Goal: Navigation & Orientation: Understand site structure

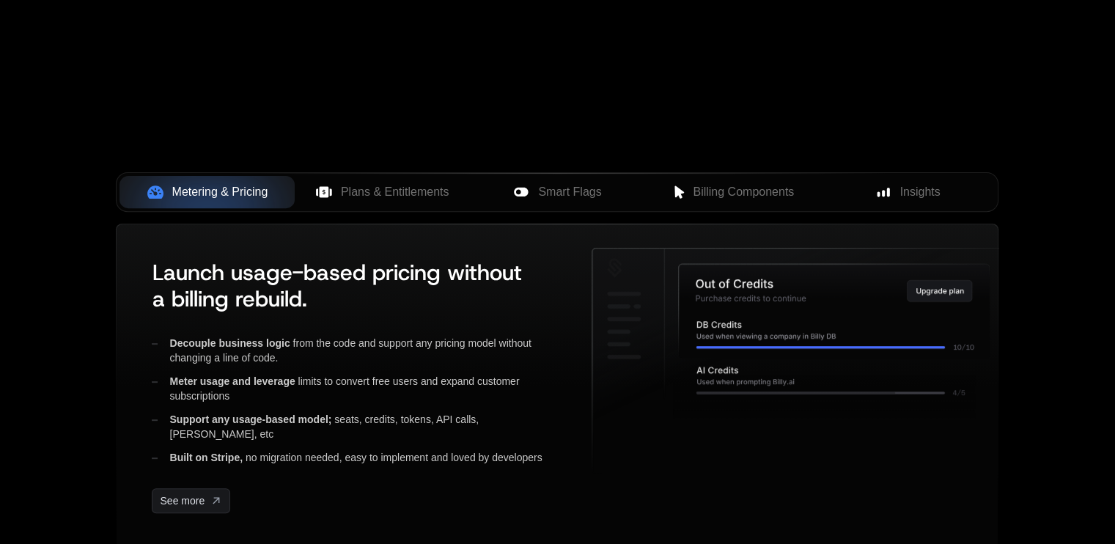
scroll to position [551, 0]
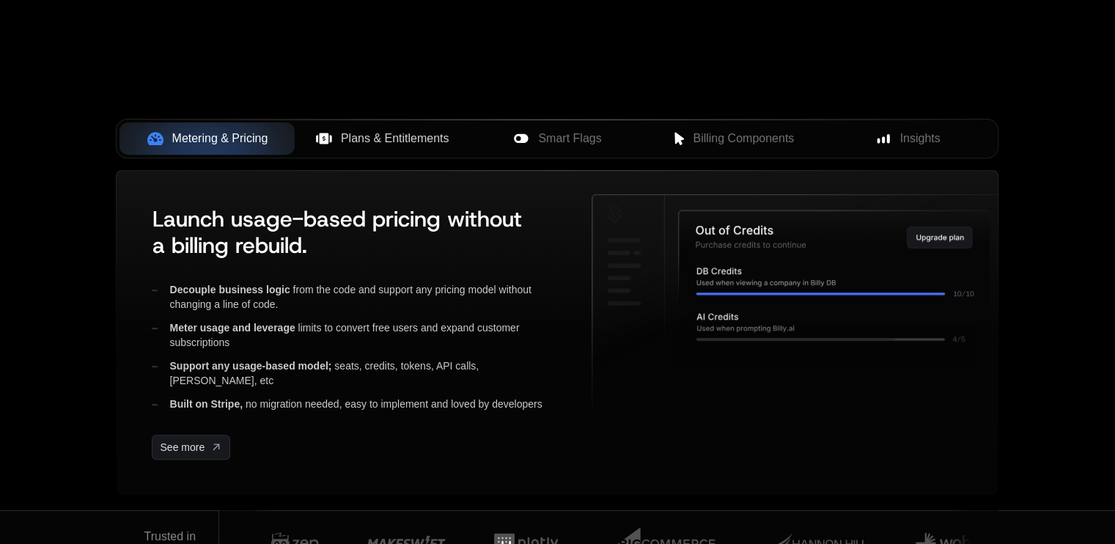
click at [412, 143] on span "Plans & Entitlements" at bounding box center [395, 139] width 108 height 18
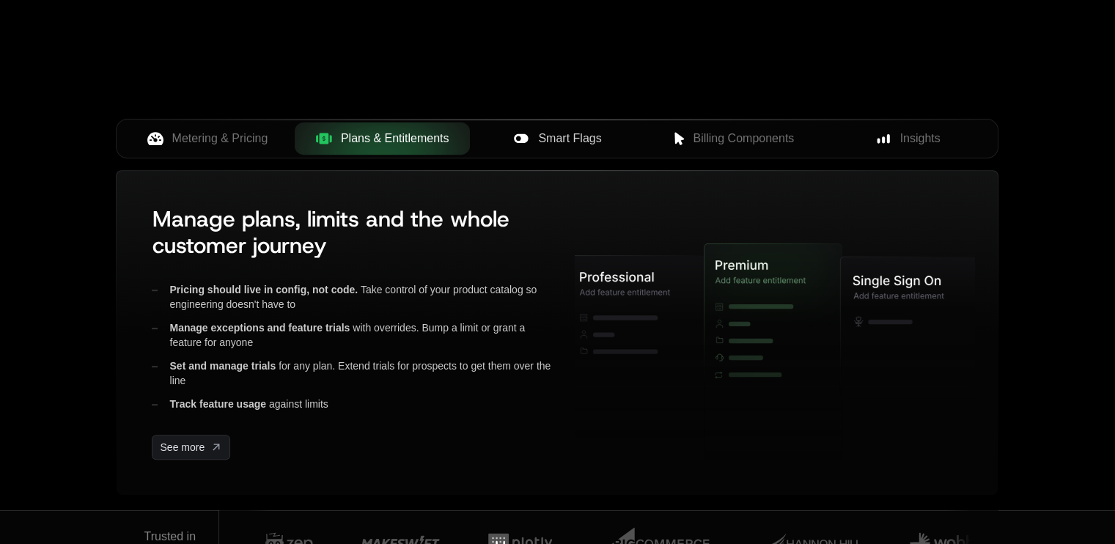
click at [569, 140] on span "Smart Flags" at bounding box center [569, 139] width 63 height 18
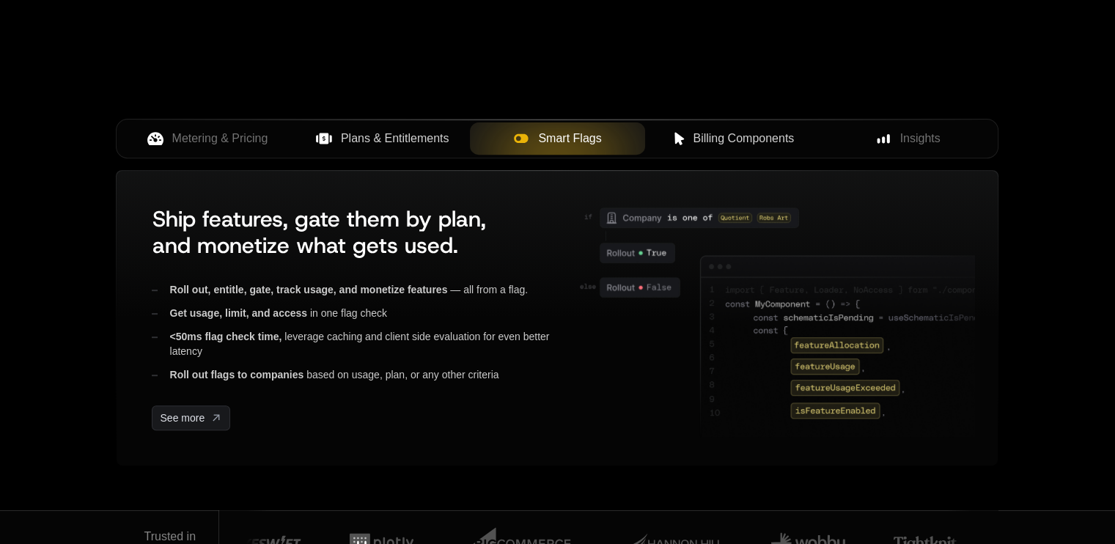
click at [721, 142] on span "Billing Components" at bounding box center [742, 139] width 101 height 18
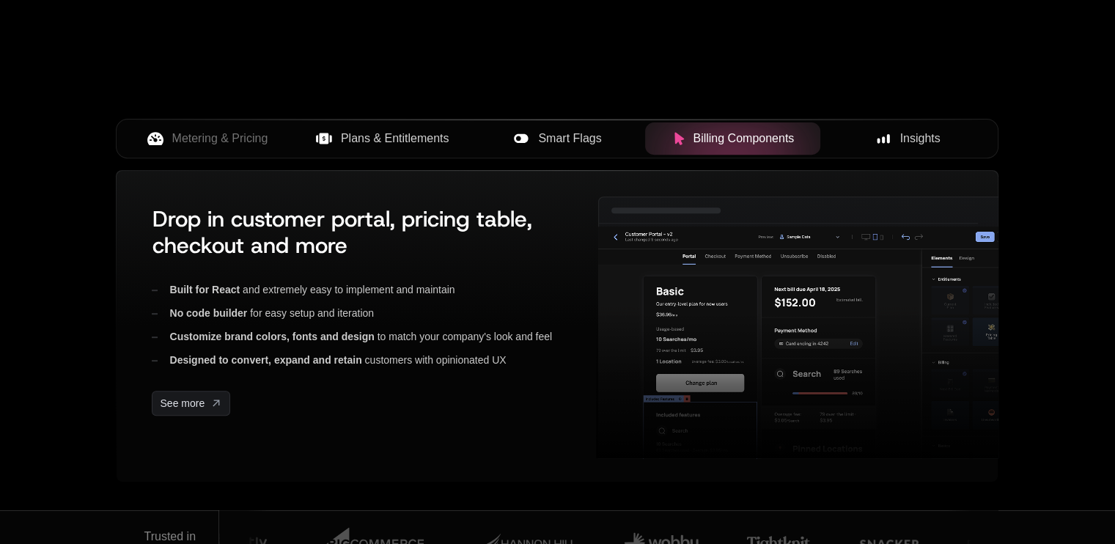
click at [882, 138] on rect at bounding box center [882, 140] width 3 height 7
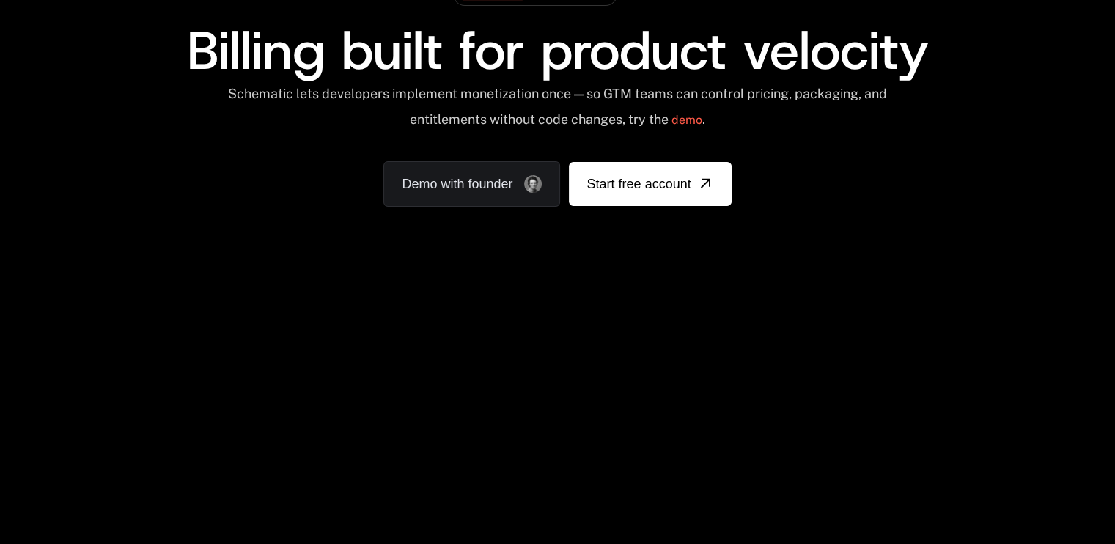
scroll to position [126, 0]
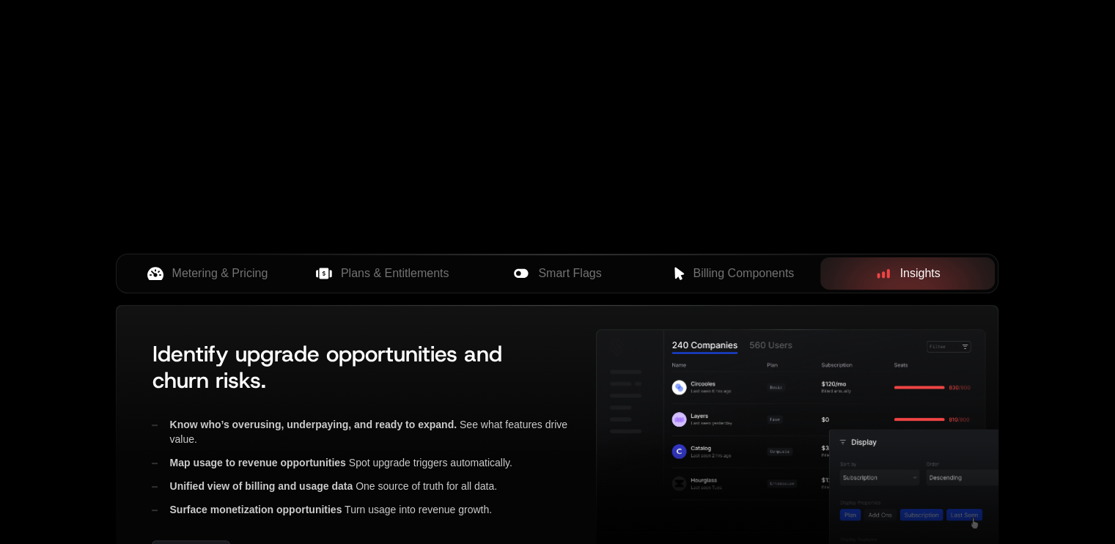
scroll to position [668, 0]
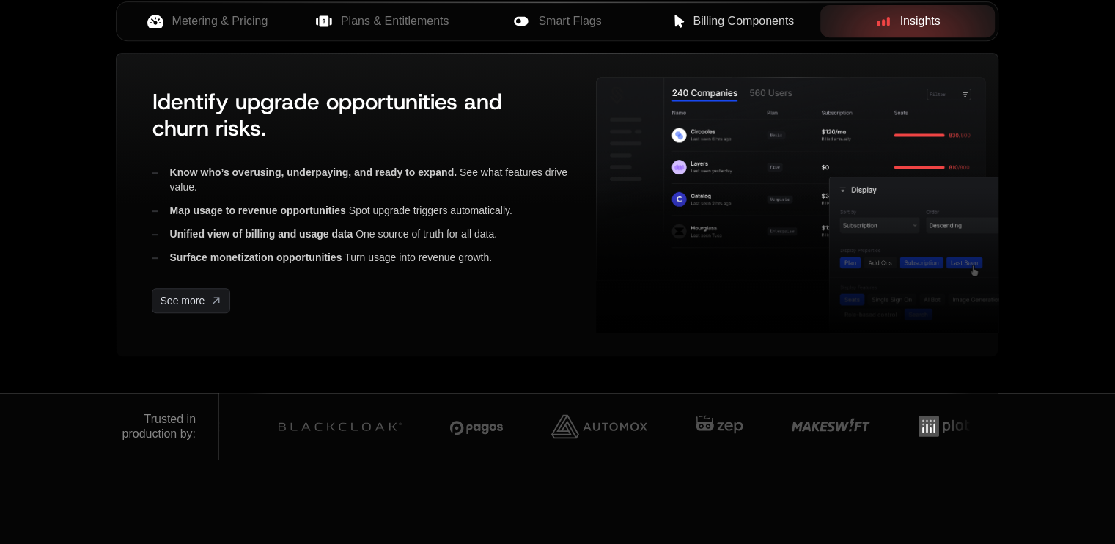
click at [754, 26] on span "Billing Components" at bounding box center [742, 21] width 101 height 18
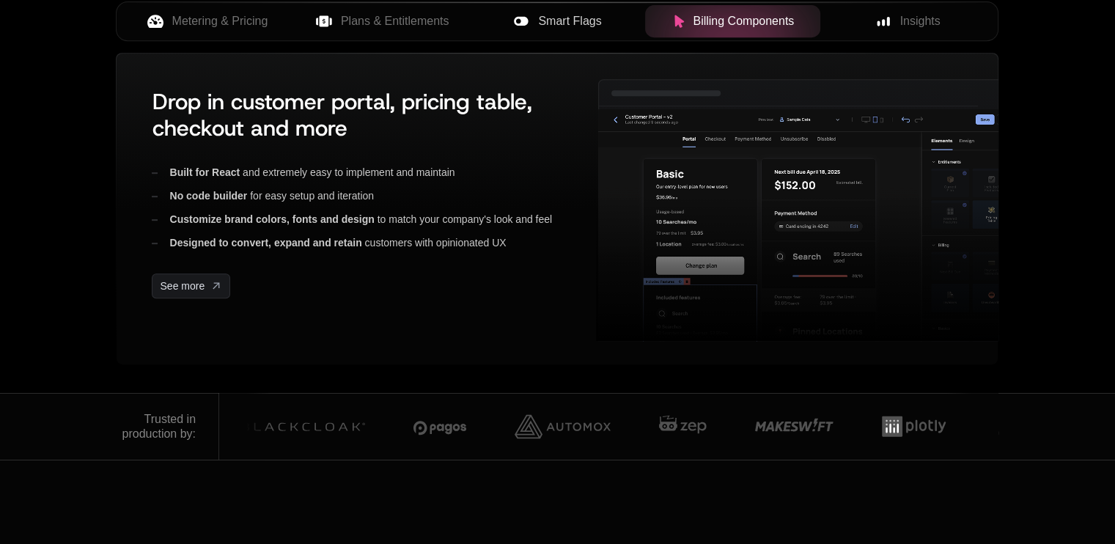
click at [532, 23] on div "Smart Flags" at bounding box center [557, 21] width 152 height 18
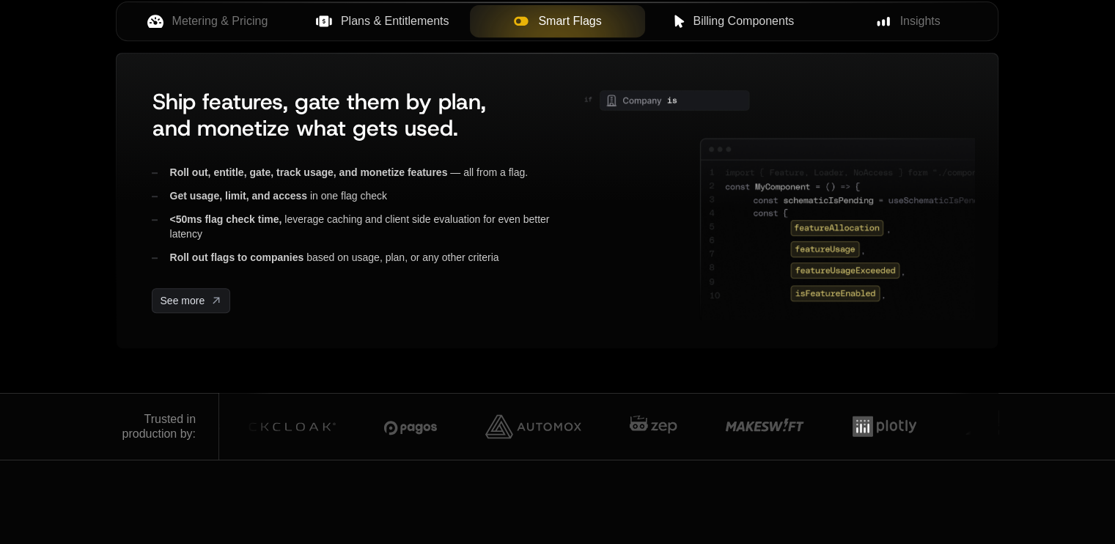
click at [393, 23] on span "Plans & Entitlements" at bounding box center [395, 21] width 108 height 18
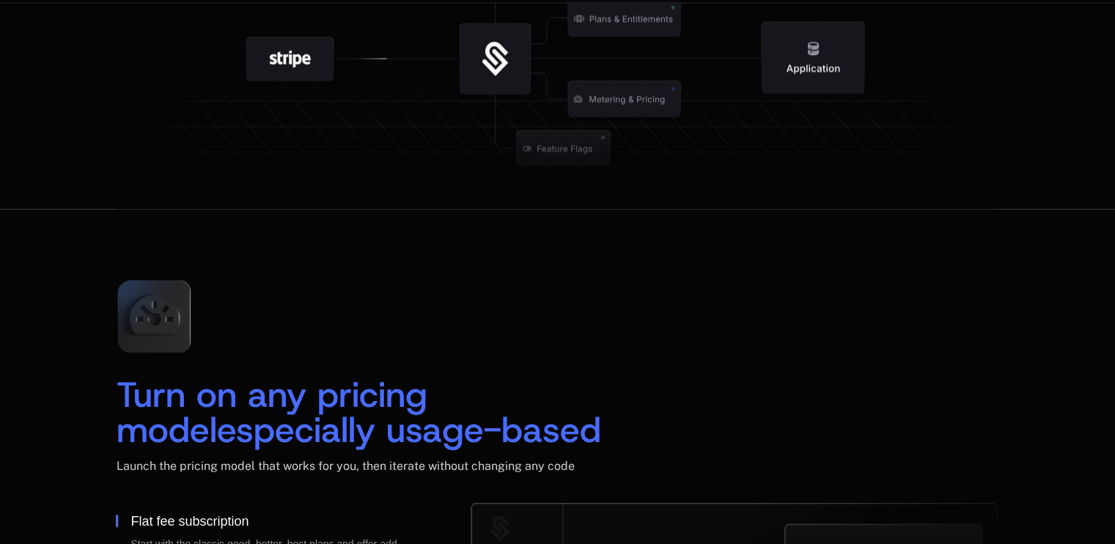
scroll to position [1894, 0]
